Goal: Transaction & Acquisition: Purchase product/service

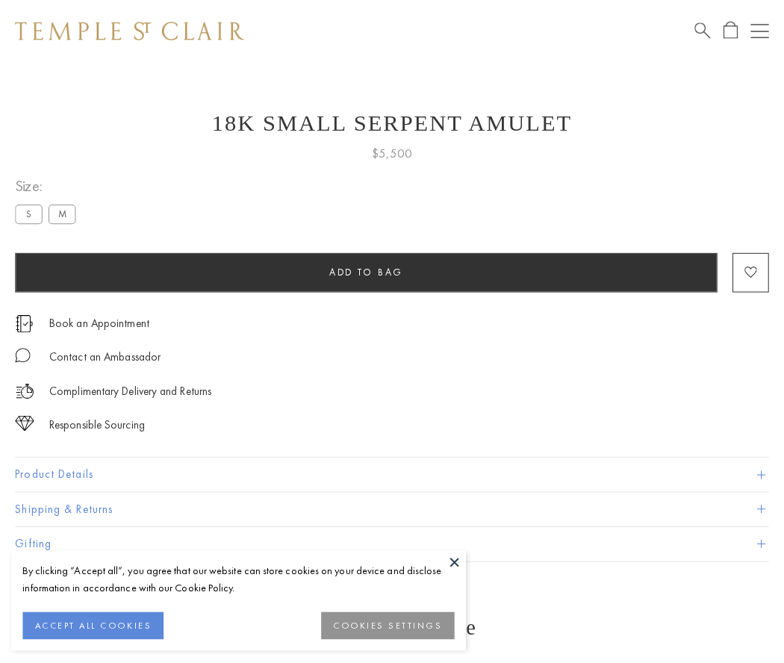
scroll to position [14, 0]
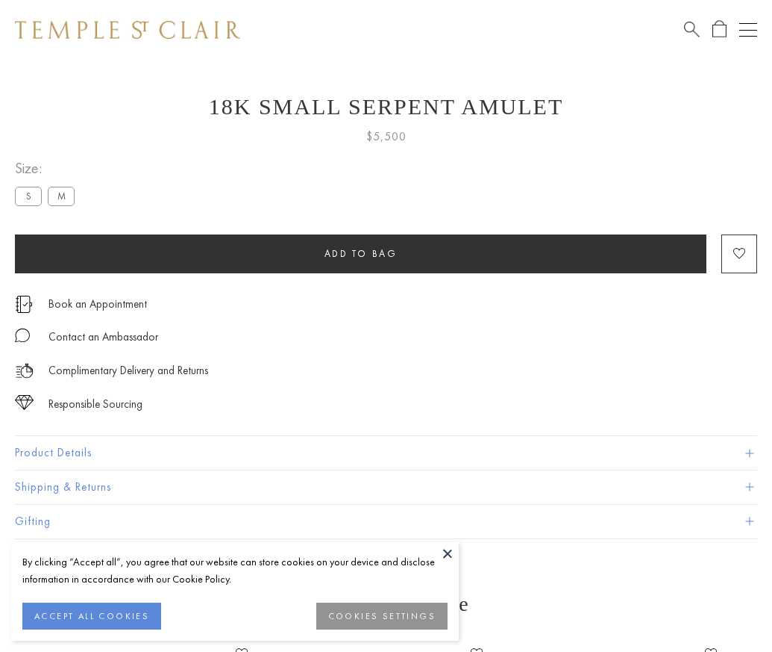
click at [360, 253] on span "Add to bag" at bounding box center [361, 253] width 73 height 13
